Goal: Use online tool/utility: Utilize a website feature to perform a specific function

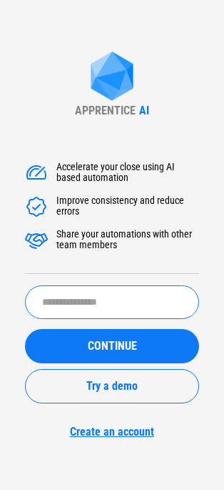
click at [107, 295] on input "text" at bounding box center [112, 302] width 174 height 34
type input "*****"
click at [25, 329] on button "CONTINUE" at bounding box center [112, 346] width 174 height 34
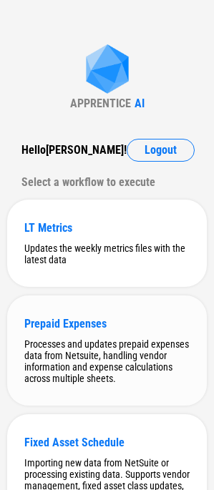
click at [107, 369] on div "Processes and updates prepaid expenses data from Netsuite, handling vendor info…" at bounding box center [106, 361] width 165 height 46
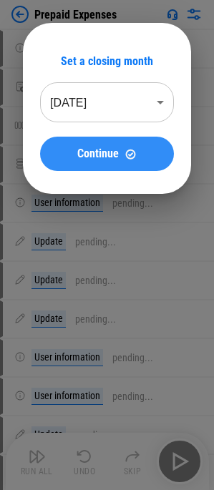
click at [118, 159] on span "Continue" at bounding box center [97, 153] width 41 height 11
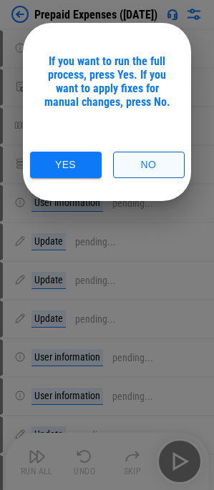
click at [135, 164] on button "No" at bounding box center [148, 165] width 71 height 26
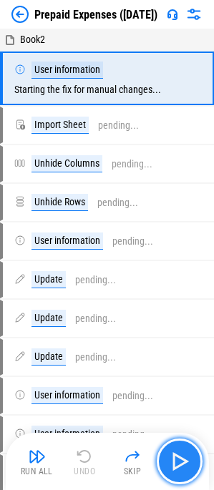
click at [178, 461] on img "button" at bounding box center [179, 461] width 23 height 23
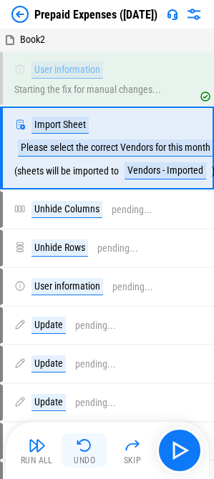
click at [79, 449] on img "button" at bounding box center [84, 445] width 17 height 17
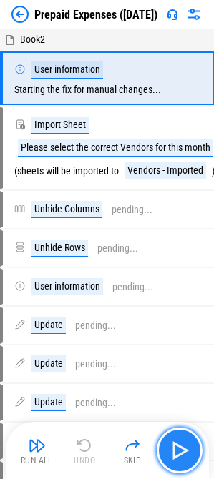
click at [167, 447] on button "button" at bounding box center [180, 450] width 46 height 46
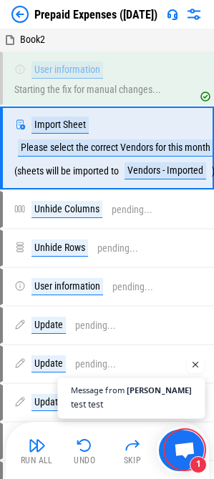
click at [143, 401] on span "test test" at bounding box center [131, 404] width 121 height 14
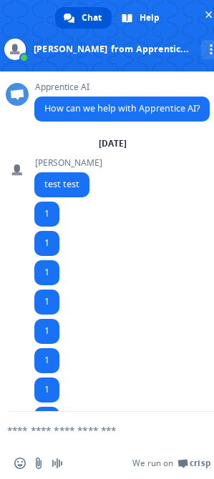
scroll to position [79, 0]
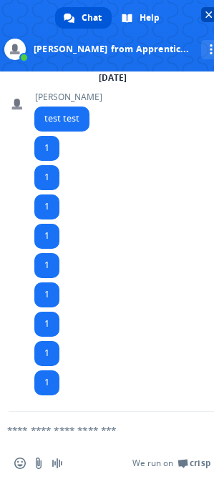
click at [205, 9] on span "Close chat" at bounding box center [208, 14] width 15 height 15
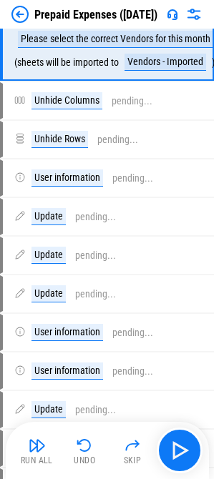
scroll to position [0, 0]
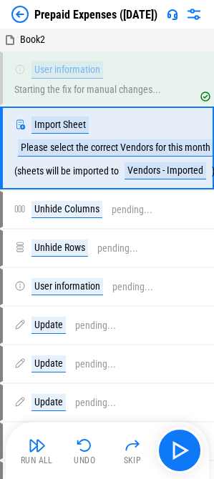
click at [176, 16] on img at bounding box center [172, 14] width 11 height 11
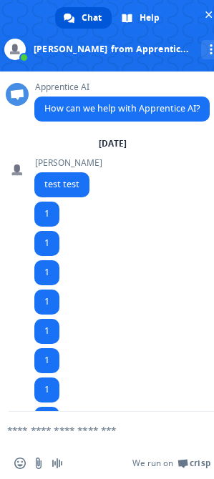
scroll to position [2471, 0]
drag, startPoint x: 202, startPoint y: 148, endPoint x: 179, endPoint y: 199, distance: 56.3
click at [200, 137] on div "Apprentice AI How can we help with Apprentice AI?" at bounding box center [126, 109] width 184 height 55
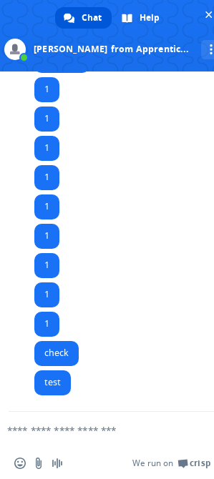
scroll to position [0, 0]
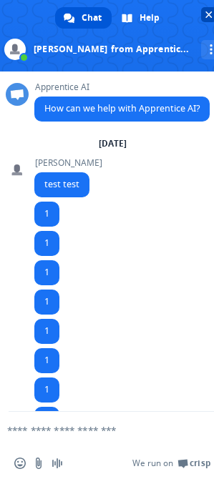
click at [207, 14] on span "Close chat" at bounding box center [208, 14] width 7 height 7
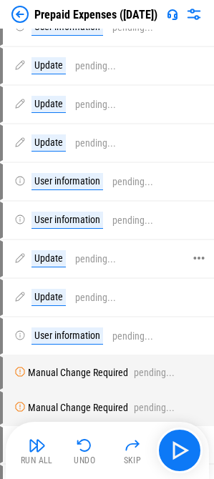
scroll to position [1828, 0]
